Goal: Check status

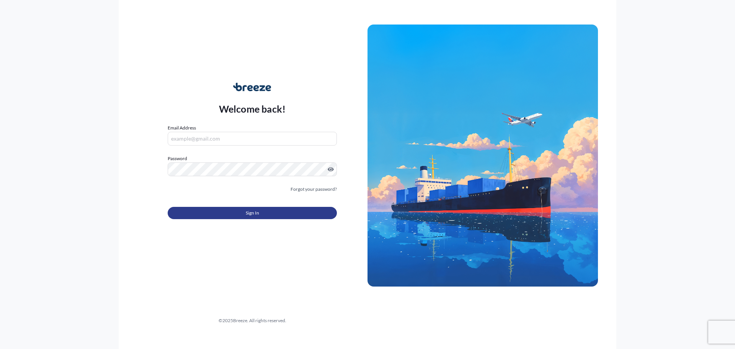
type input "[EMAIL_ADDRESS][PERSON_NAME][DOMAIN_NAME]"
click at [270, 210] on button "Sign In" at bounding box center [252, 213] width 169 height 12
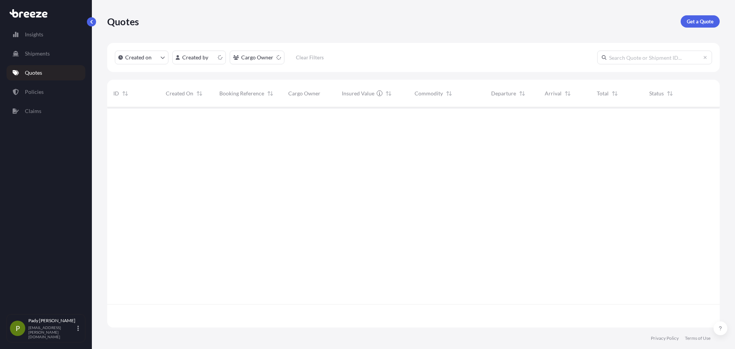
scroll to position [219, 607]
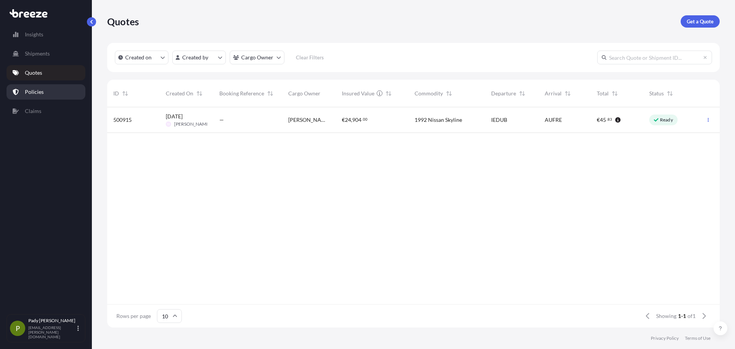
click at [62, 95] on link "Policies" at bounding box center [46, 91] width 79 height 15
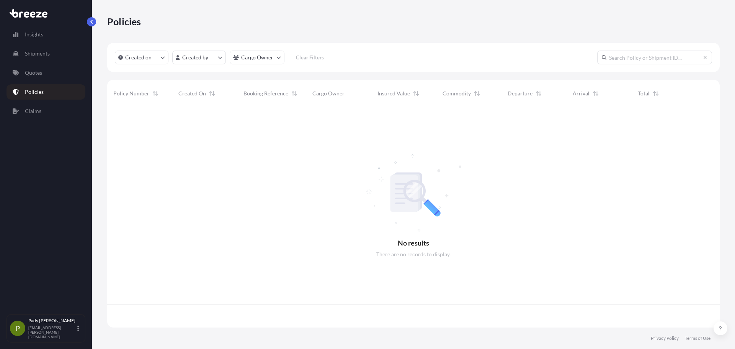
scroll to position [219, 607]
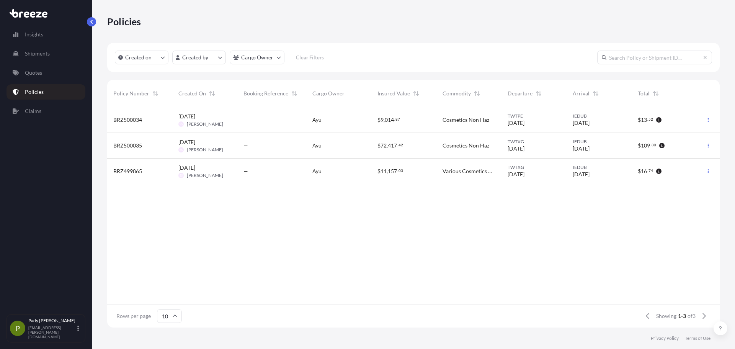
click at [550, 175] on div "TWTXG [DATE]" at bounding box center [534, 171] width 53 height 14
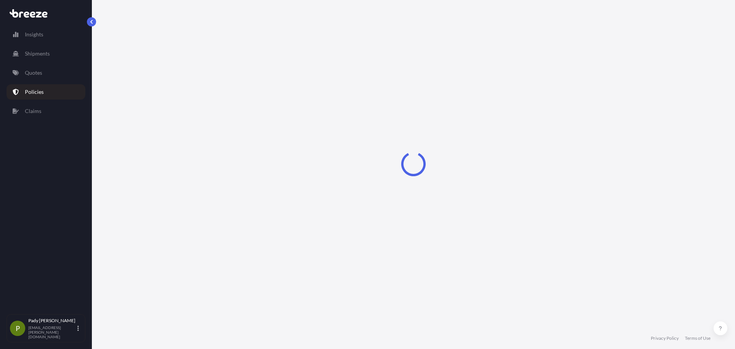
drag, startPoint x: 550, startPoint y: 175, endPoint x: 460, endPoint y: 182, distance: 90.6
click at [460, 182] on div "Loading" at bounding box center [413, 163] width 613 height 327
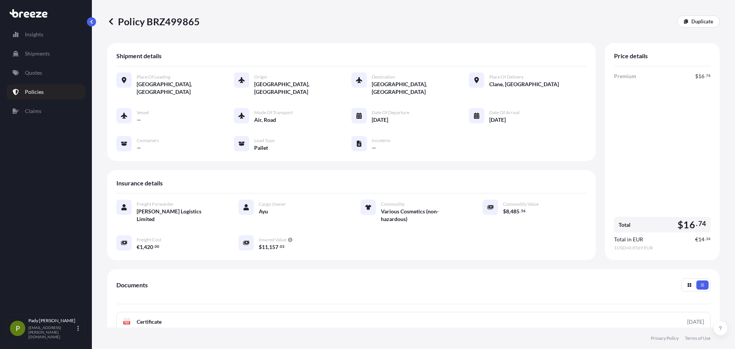
click at [365, 111] on div "Date of Departure [DATE]" at bounding box center [381, 116] width 58 height 16
drag, startPoint x: 728, startPoint y: 46, endPoint x: 728, endPoint y: 55, distance: 8.8
click at [728, 55] on div "Policy BRZ499865 Duplicate Shipment details Place of Loading [GEOGRAPHIC_DATA],…" at bounding box center [413, 163] width 643 height 327
click at [173, 18] on p "Policy BRZ499865" at bounding box center [153, 21] width 93 height 12
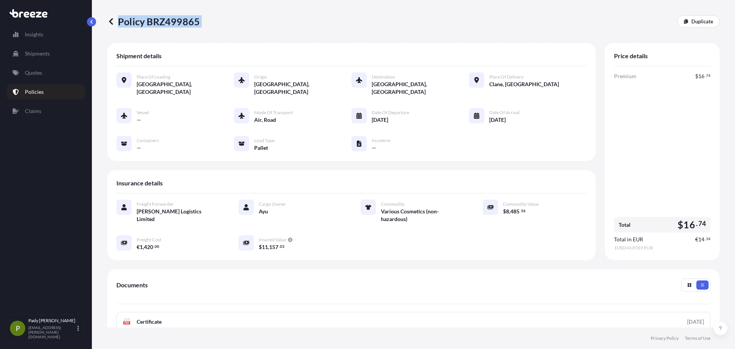
click at [173, 18] on p "Policy BRZ499865" at bounding box center [153, 21] width 93 height 12
copy div "Policy BRZ499865"
drag, startPoint x: 359, startPoint y: 44, endPoint x: 391, endPoint y: 39, distance: 32.5
click at [359, 44] on div "Shipment details Place of Loading [GEOGRAPHIC_DATA], [GEOGRAPHIC_DATA] Origin […" at bounding box center [351, 102] width 489 height 118
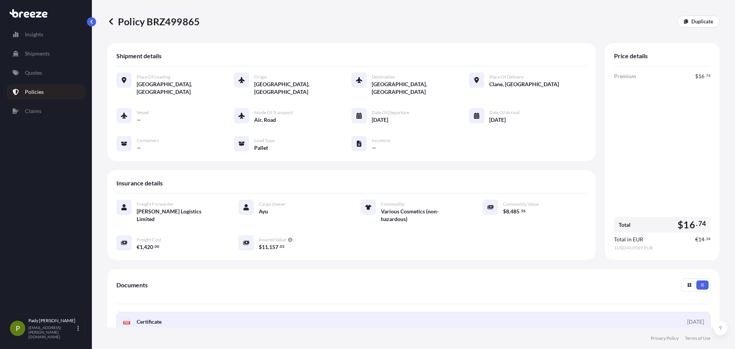
click at [157, 318] on span "Certificate" at bounding box center [149, 322] width 25 height 8
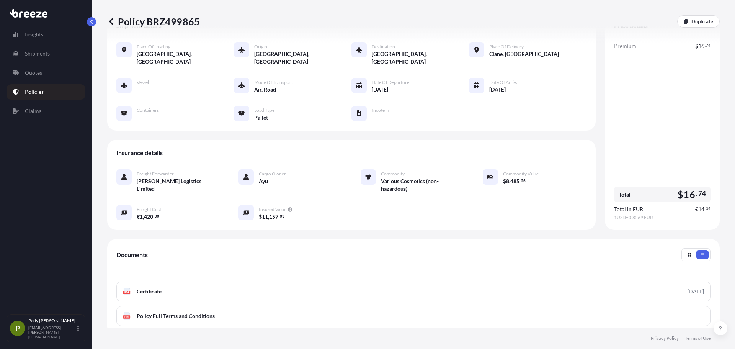
scroll to position [25, 0]
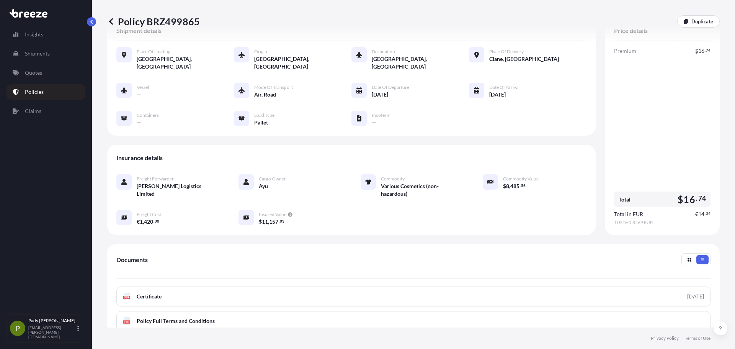
drag, startPoint x: 729, startPoint y: 150, endPoint x: 731, endPoint y: 141, distance: 9.0
click at [731, 141] on div "Policy BRZ499865 Duplicate Shipment details Place of Loading [GEOGRAPHIC_DATA],…" at bounding box center [413, 163] width 643 height 327
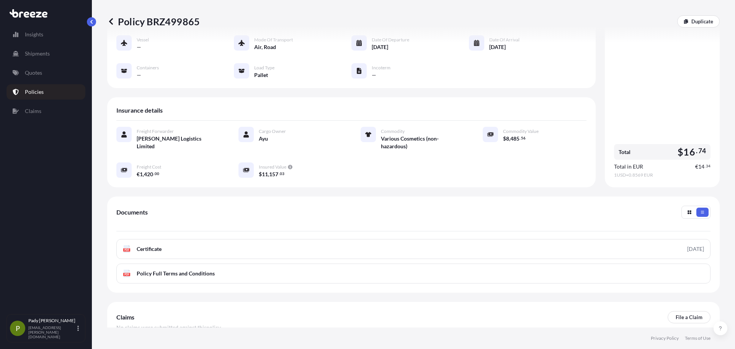
scroll to position [112, 0]
